Goal: Information Seeking & Learning: Learn about a topic

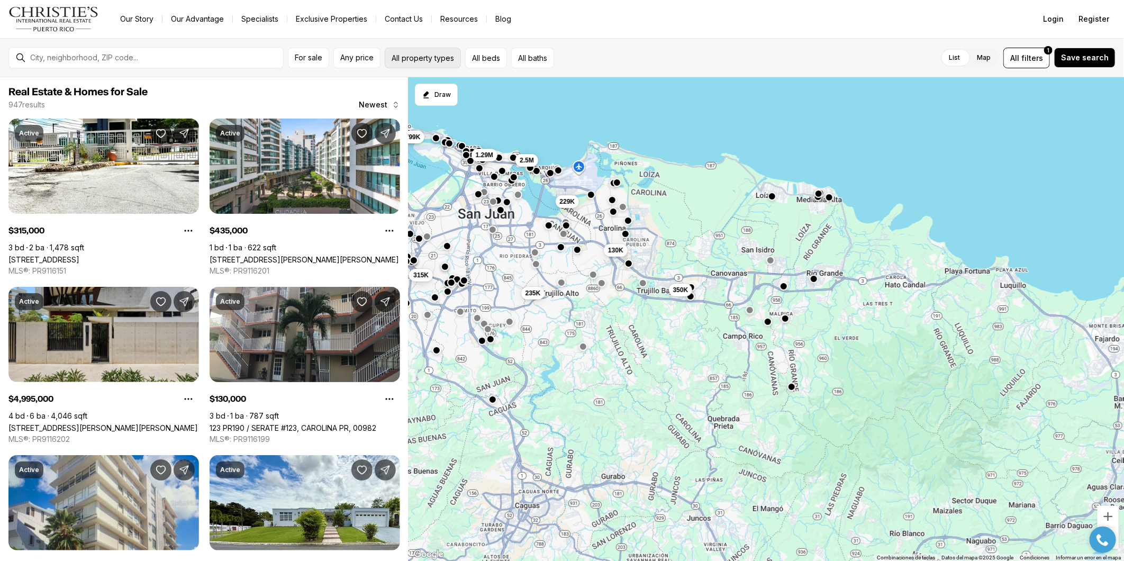
drag, startPoint x: 654, startPoint y: 205, endPoint x: 402, endPoint y: 48, distance: 297.3
click at [402, 48] on div "For sale Any price All property types All beds All baths List Map List Map All …" at bounding box center [562, 299] width 1124 height 523
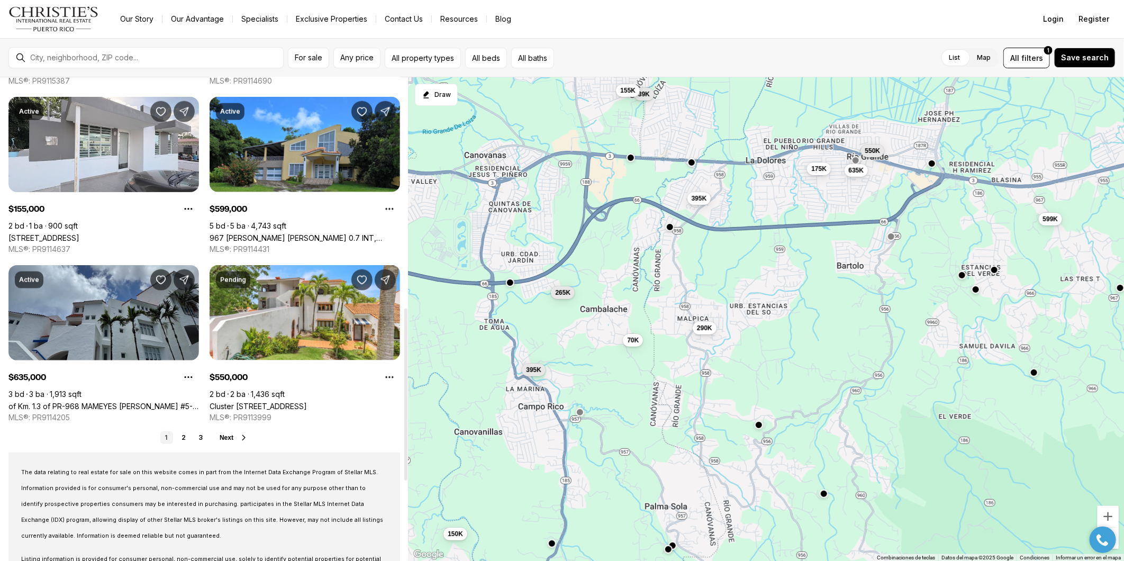
scroll to position [705, 0]
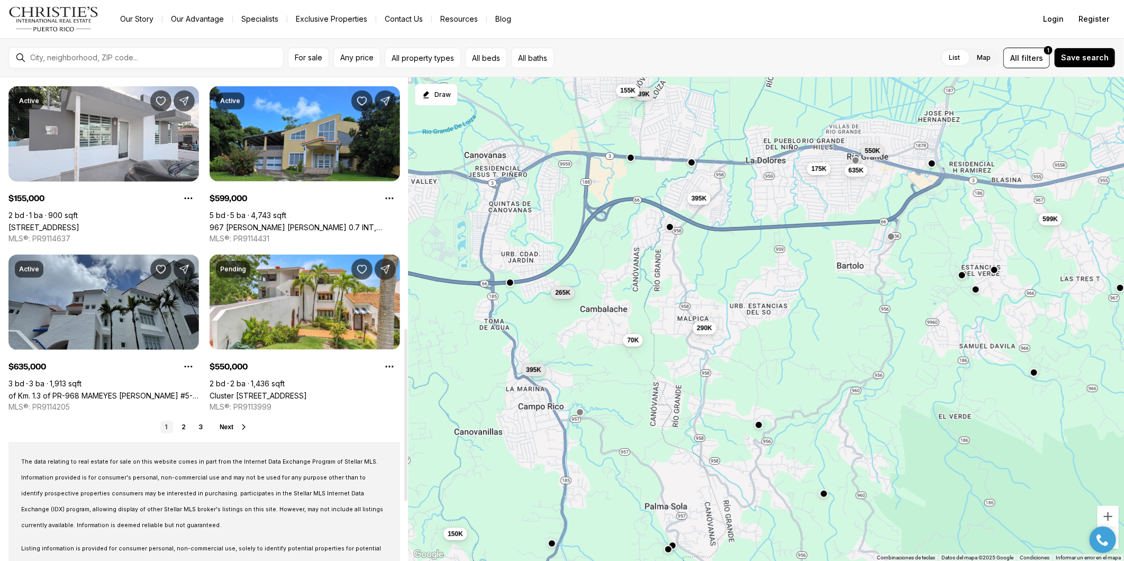
click at [225, 425] on span "Next" at bounding box center [227, 426] width 14 height 7
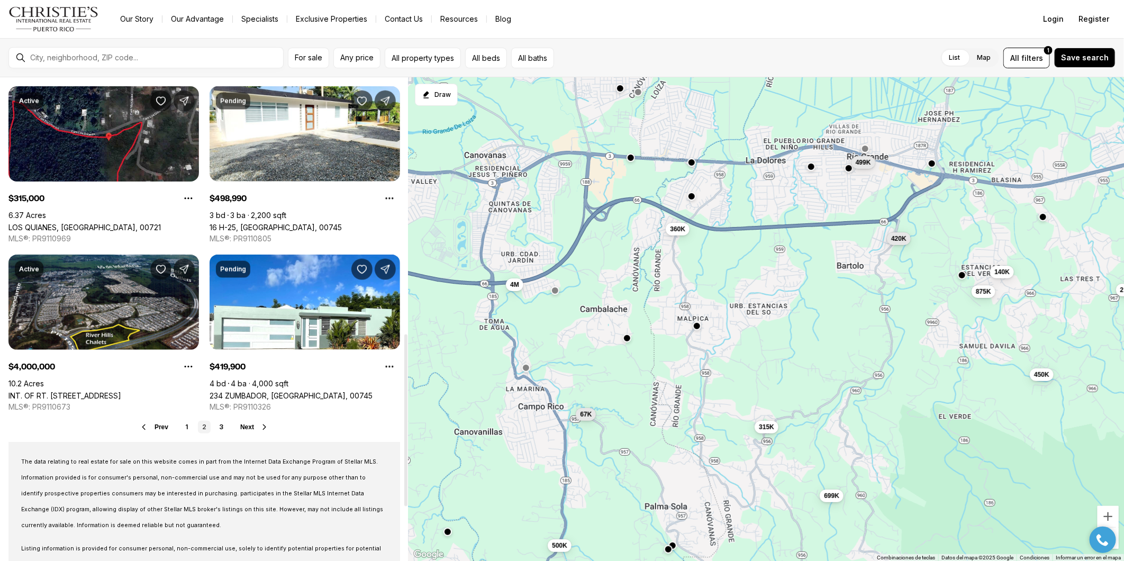
scroll to position [764, 0]
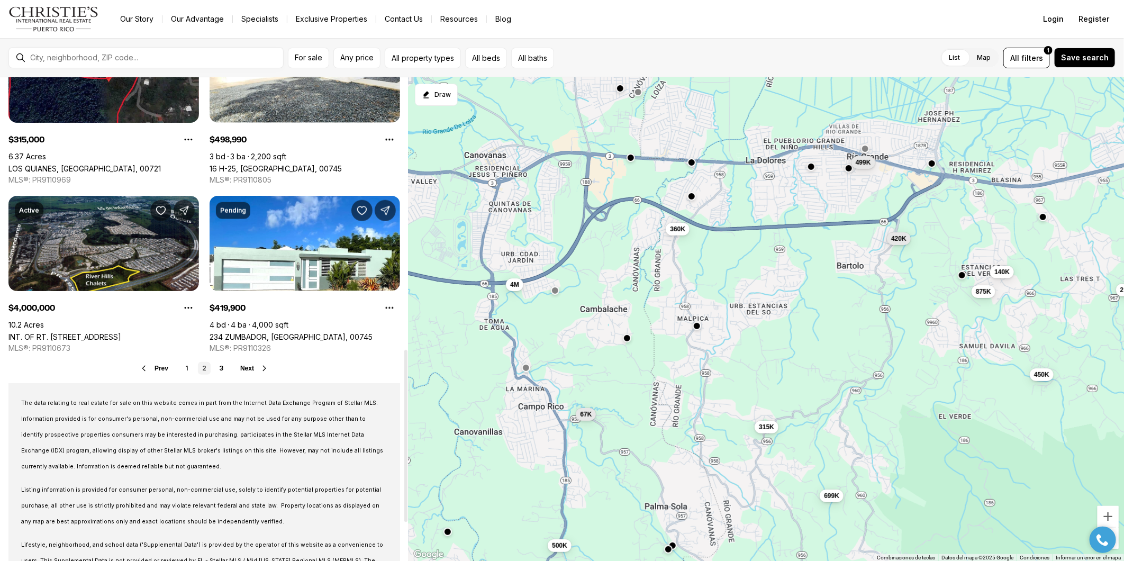
click at [249, 366] on span "Next" at bounding box center [247, 368] width 14 height 7
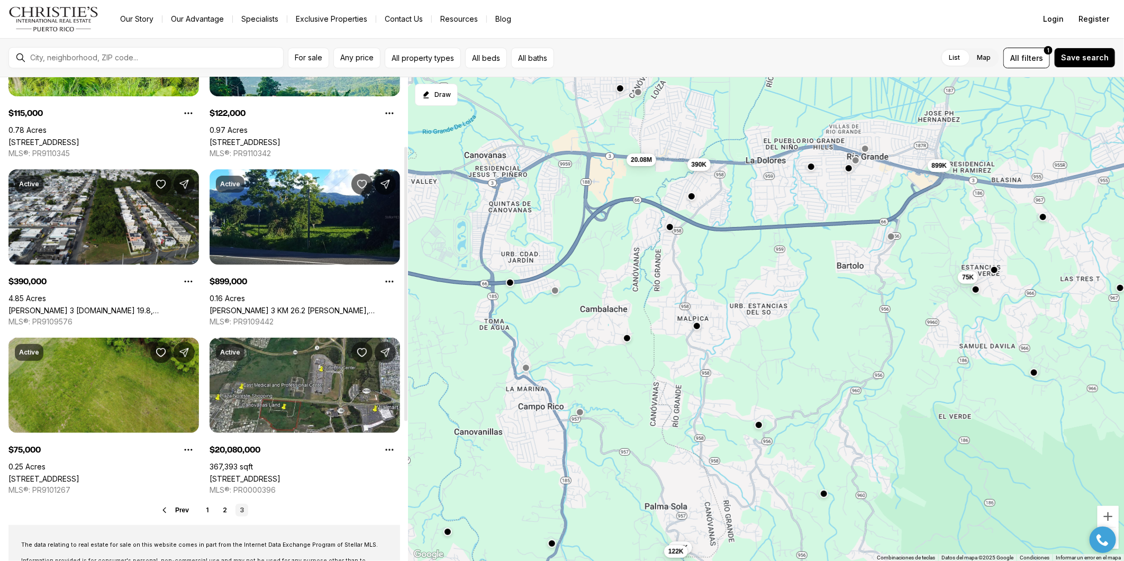
scroll to position [176, 0]
